Goal: Task Accomplishment & Management: Complete application form

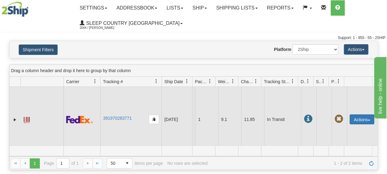
click at [354, 117] on button "Actions" at bounding box center [362, 119] width 25 height 10
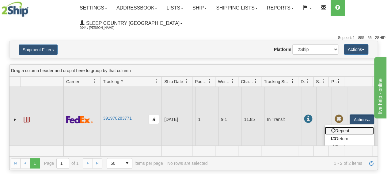
click at [345, 129] on link "Repeat" at bounding box center [349, 131] width 49 height 8
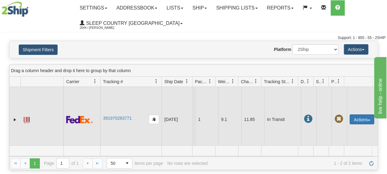
click at [350, 119] on button "Actions" at bounding box center [362, 119] width 25 height 10
click at [354, 119] on button "Actions" at bounding box center [362, 119] width 25 height 10
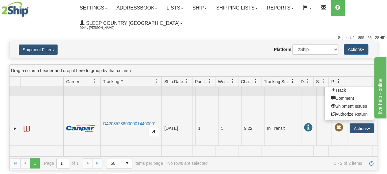
scroll to position [28, 0]
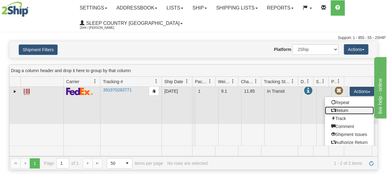
click at [347, 110] on link "Return" at bounding box center [349, 110] width 49 height 8
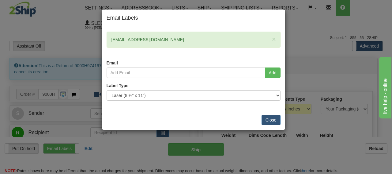
drag, startPoint x: 170, startPoint y: 41, endPoint x: 107, endPoint y: 36, distance: 63.3
click at [107, 36] on div "× judenchantal@sympatico.ca" at bounding box center [194, 40] width 174 height 16
copy div "judenchantal@sympatico.ca"
click at [263, 117] on button "Close" at bounding box center [271, 120] width 19 height 10
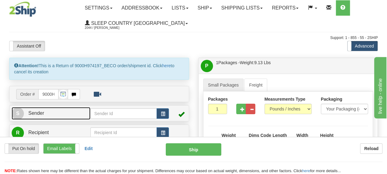
click at [34, 114] on span "Sender" at bounding box center [36, 112] width 16 height 5
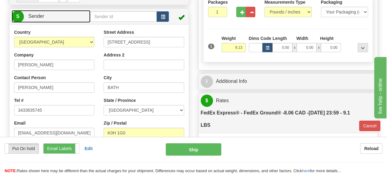
type input "15:37"
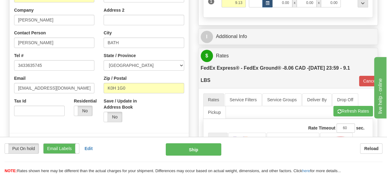
scroll to position [127, 0]
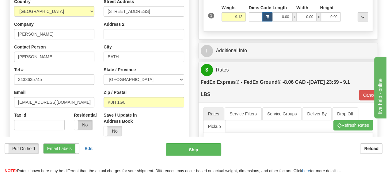
click at [87, 129] on label "No" at bounding box center [83, 125] width 18 height 10
type input "92"
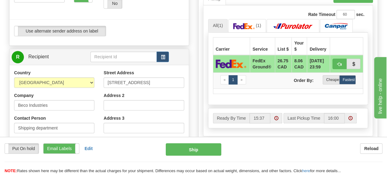
scroll to position [287, 0]
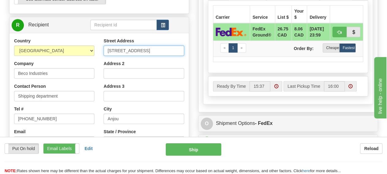
click at [54, 49] on div "Country AFGHANISTAN ALAND ISLANDS ALBANIA ALGERIA AMERICAN SAMOA ANDORRA ANGOLA…" at bounding box center [98, 120] width 179 height 165
paste input "520 COLLEGE ST EAST BELLEVILLE"
drag, startPoint x: 154, startPoint y: 49, endPoint x: 194, endPoint y: 47, distance: 40.2
click at [184, 47] on input "520 COLLEGE ST EAST BELLEVILLE" at bounding box center [144, 50] width 80 height 10
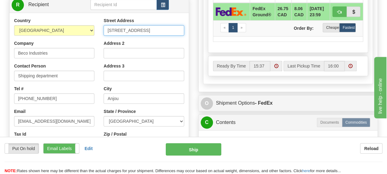
scroll to position [319, 0]
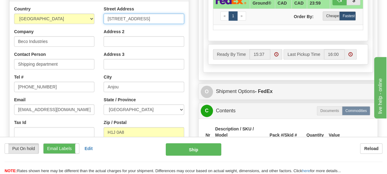
type input "520 COLLEGE ST EAST"
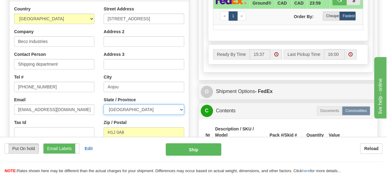
select select "ON"
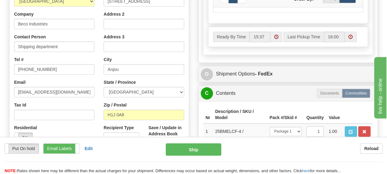
scroll to position [351, 0]
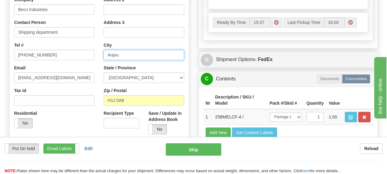
drag, startPoint x: 156, startPoint y: 57, endPoint x: 38, endPoint y: 56, distance: 117.4
click at [104, 56] on input "Anjou" at bounding box center [144, 55] width 80 height 10
paste input "BELLEVILLE"
type input "BELLEVILLE"
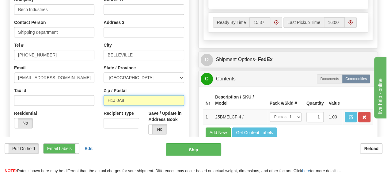
drag, startPoint x: 155, startPoint y: 100, endPoint x: 32, endPoint y: 100, distance: 122.9
click at [104, 100] on input "H1J 0A8" at bounding box center [144, 100] width 80 height 10
paste input "K8N 4Z6"
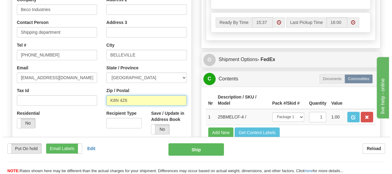
scroll to position [319, 0]
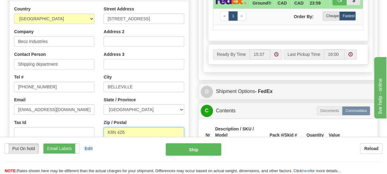
type input "K8N 4Z6"
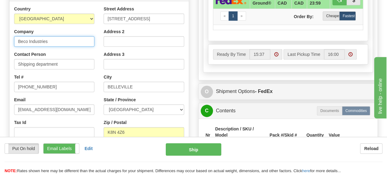
drag, startPoint x: 62, startPoint y: 43, endPoint x: -39, endPoint y: 43, distance: 101.1
click at [14, 43] on input "Beco Industries" at bounding box center [54, 41] width 80 height 10
type input "92"
type input "Sleep Country"
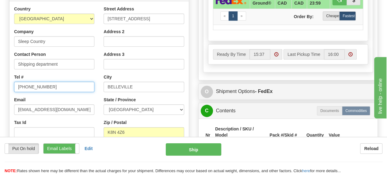
click at [65, 87] on input "514 353-9060" at bounding box center [54, 87] width 80 height 10
drag, startPoint x: 65, startPoint y: 87, endPoint x: -22, endPoint y: 89, distance: 87.4
click at [14, 89] on input "514 353-9060" at bounding box center [54, 87] width 80 height 10
paste input "1-888-753-3788"
type input "1-888-753-3788"
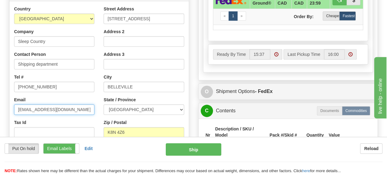
drag, startPoint x: 82, startPoint y: 110, endPoint x: -25, endPoint y: 108, distance: 107.3
click at [14, 108] on input "sessaf@becoindustries.com" at bounding box center [54, 109] width 80 height 10
paste input "cs@support.sleepcountry.ca"
type input "cs@support.sleepcountry.ca"
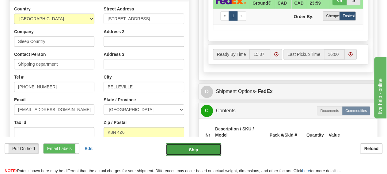
click at [189, 150] on button "Ship" at bounding box center [193, 149] width 55 height 12
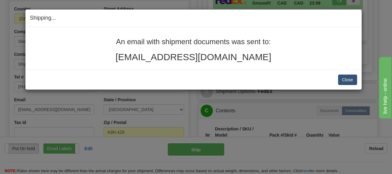
click at [350, 77] on button "Close" at bounding box center [347, 79] width 19 height 10
